Goal: Use online tool/utility: Utilize a website feature to perform a specific function

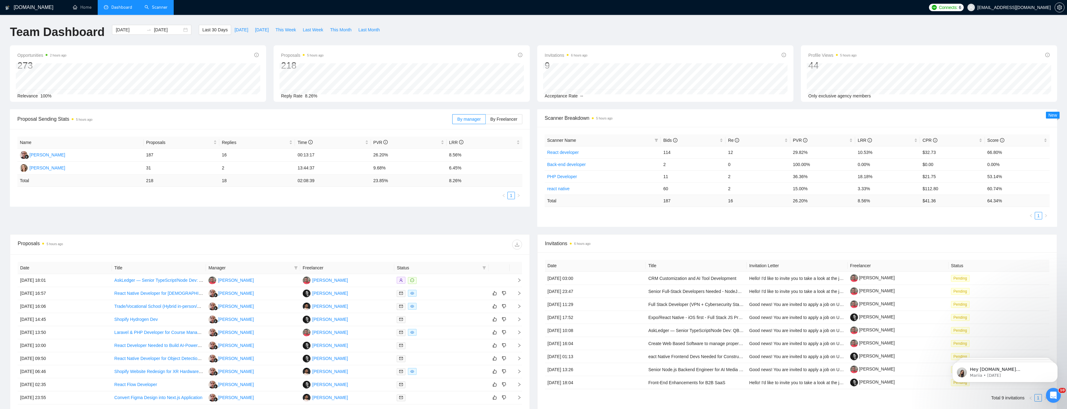
click at [161, 5] on link "Scanner" at bounding box center [156, 7] width 23 height 5
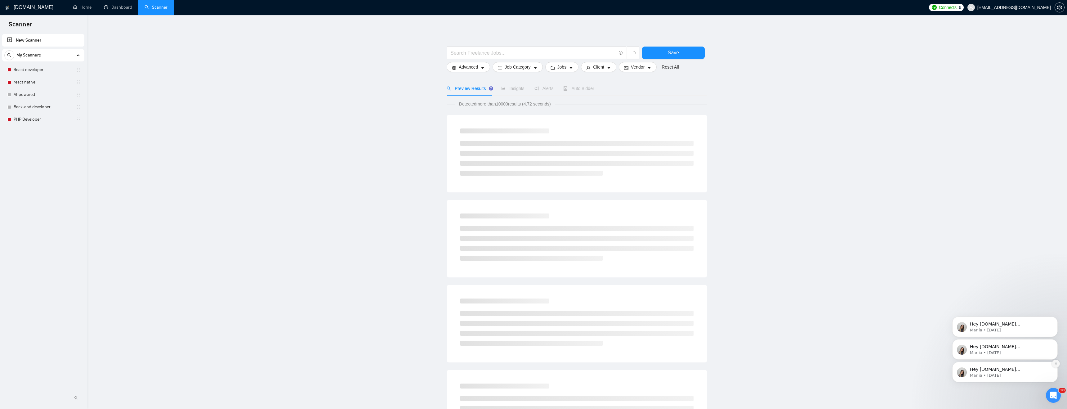
click at [1056, 365] on button "Dismiss notification" at bounding box center [1056, 363] width 8 height 8
click at [1056, 364] on icon "Dismiss notification" at bounding box center [1055, 363] width 3 height 3
click at [1055, 364] on icon "Dismiss notification" at bounding box center [1056, 363] width 2 height 2
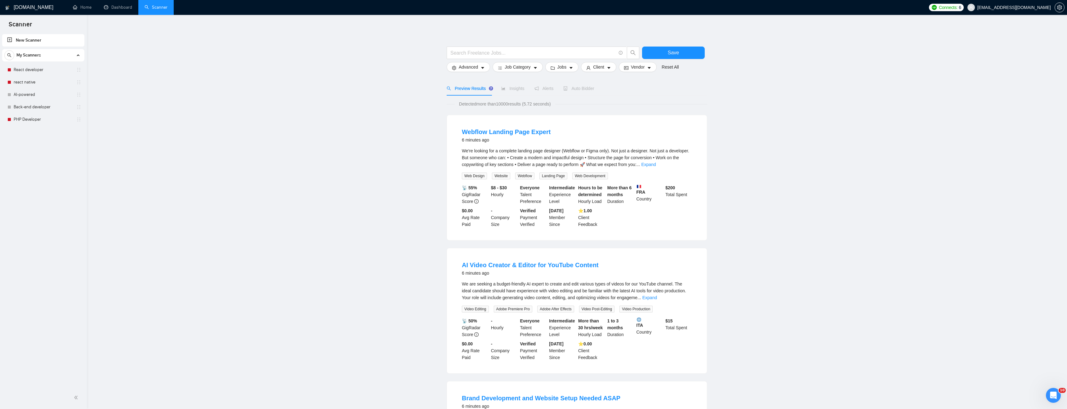
click at [131, 75] on main "Save Advanced Job Category Jobs Client Vendor Reset All Preview Results Insight…" at bounding box center [577, 410] width 960 height 771
